Goal: Task Accomplishment & Management: Use online tool/utility

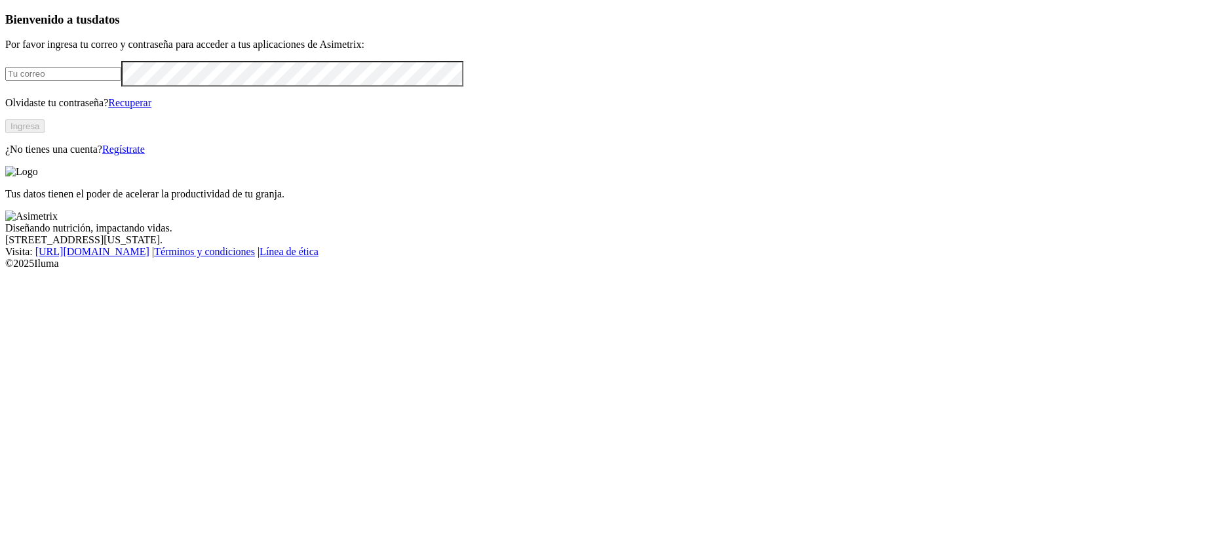
type input "[EMAIL_ADDRESS][PERSON_NAME][DOMAIN_NAME]"
click at [45, 133] on button "Ingresa" at bounding box center [24, 126] width 39 height 14
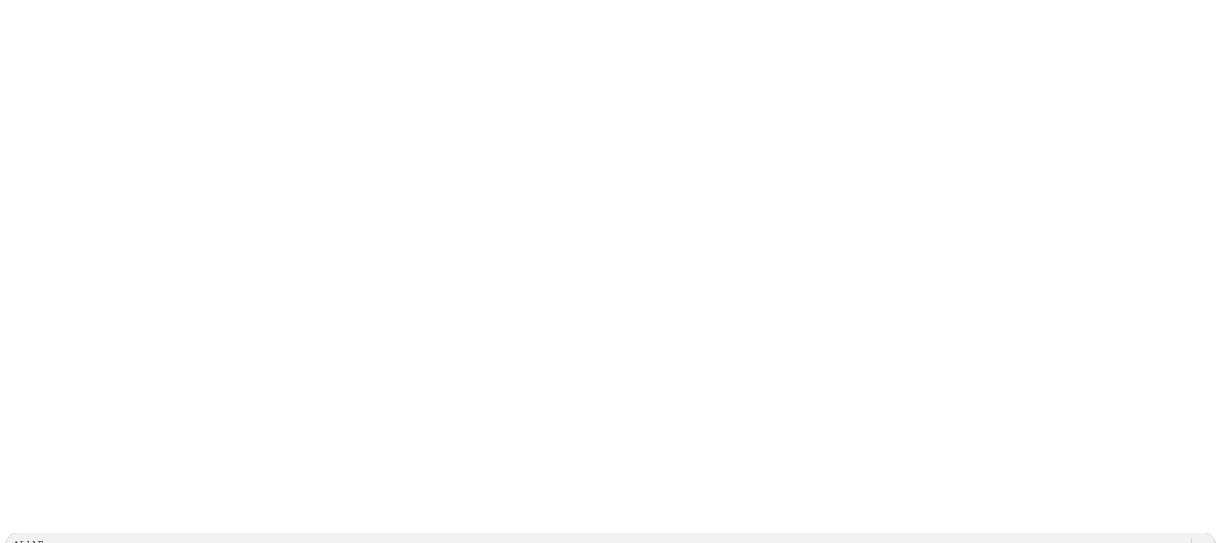
drag, startPoint x: 763, startPoint y: 146, endPoint x: 787, endPoint y: 148, distance: 23.7
